Goal: Task Accomplishment & Management: Manage account settings

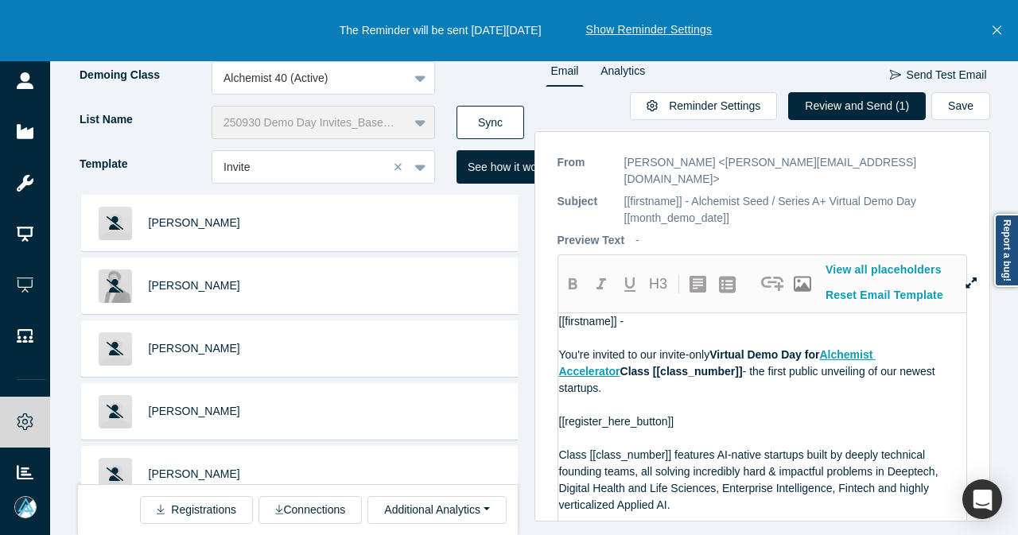
click at [477, 120] on button "Sync" at bounding box center [490, 122] width 68 height 33
click at [1000, 31] on icon "Close" at bounding box center [996, 30] width 9 height 14
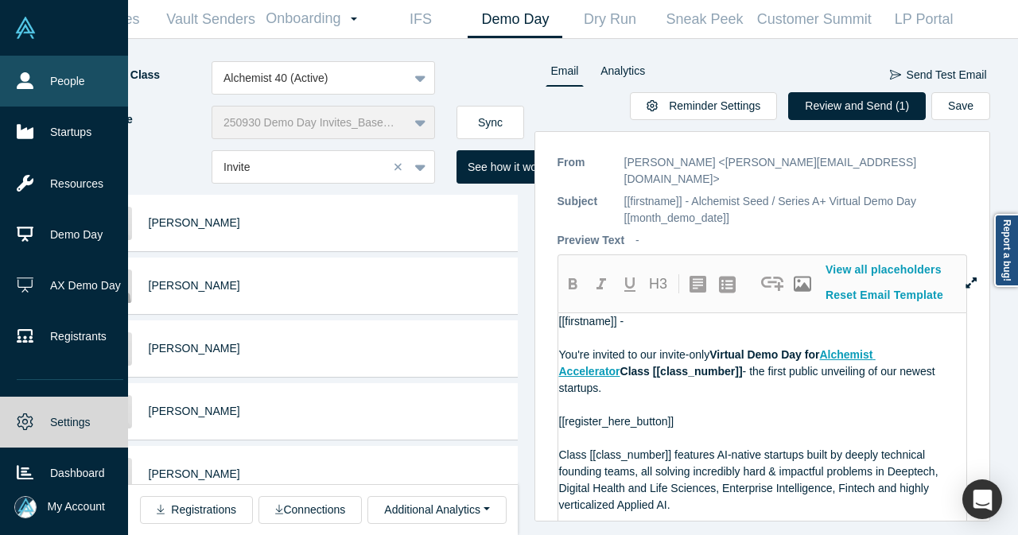
click at [30, 66] on link "People" at bounding box center [70, 81] width 140 height 51
